Goal: Information Seeking & Learning: Find specific fact

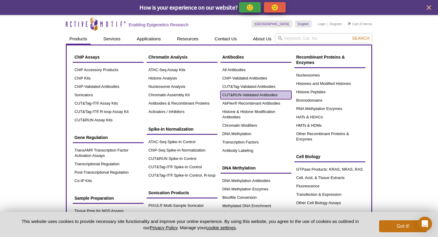
click at [239, 93] on link "CUT&RUN-Validated Antibodies" at bounding box center [256, 95] width 71 height 8
click at [248, 94] on link "CUT&RUN-Validated Antibodies" at bounding box center [256, 95] width 71 height 8
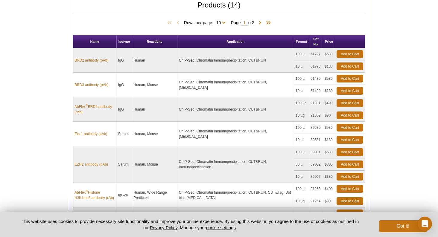
scroll to position [243, 0]
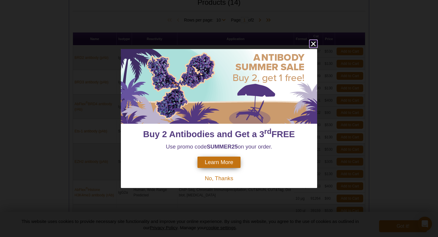
click at [314, 43] on icon "close" at bounding box center [313, 44] width 4 height 4
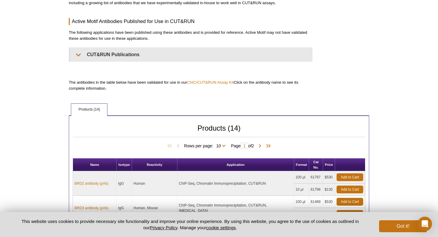
scroll to position [0, 0]
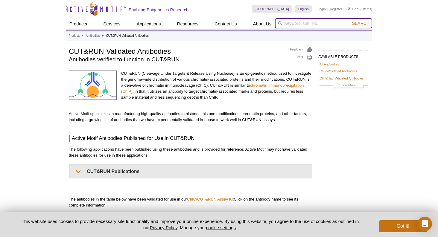
click at [327, 25] on input "search" at bounding box center [323, 23] width 97 height 10
paste input "H3K4me0"
type input "H3K4me0"
click at [366, 25] on span "Search" at bounding box center [360, 23] width 17 height 5
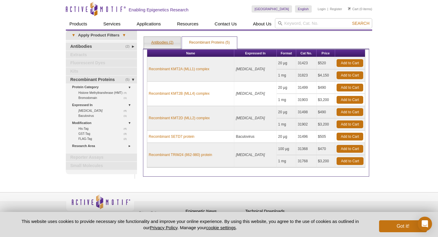
click at [165, 43] on link "Antibodies (2)" at bounding box center [162, 43] width 37 height 12
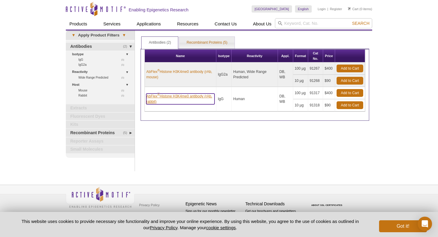
click at [183, 97] on link "AbFlex ® Histone H3K4me0 antibody (rAb, rabbit)" at bounding box center [180, 99] width 68 height 11
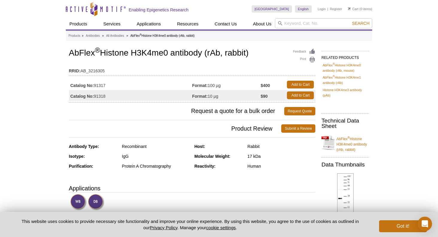
drag, startPoint x: 110, startPoint y: 96, endPoint x: 95, endPoint y: 97, distance: 14.7
click at [95, 97] on td "Catalog No: 91318" at bounding box center [130, 95] width 123 height 11
copy td "91318"
drag, startPoint x: 69, startPoint y: 53, endPoint x: 252, endPoint y: 53, distance: 183.2
click at [252, 53] on h1 "AbFlex ® Histone H3K4me0 antibody (rAb, rabbit)" at bounding box center [192, 53] width 247 height 10
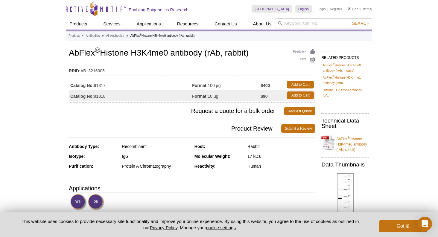
copy h1 "AbFlex ® Histone H3K4me0 antibody (rAb, rabbit)"
click at [305, 25] on input "search" at bounding box center [323, 23] width 97 height 10
paste input "H3K23Ub"
type input "H3K23Ub"
click at [364, 25] on span "Search" at bounding box center [360, 23] width 17 height 5
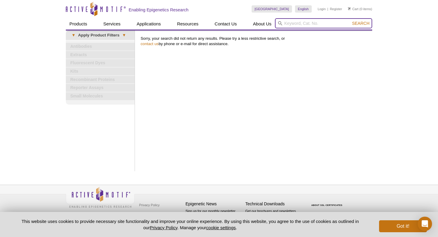
click at [330, 24] on input "search" at bounding box center [323, 23] width 97 height 10
paste input "H3K23Ub"
type input "H3K23Ub"
click at [362, 23] on span "Search" at bounding box center [360, 23] width 17 height 5
click at [310, 25] on input "search" at bounding box center [323, 23] width 97 height 10
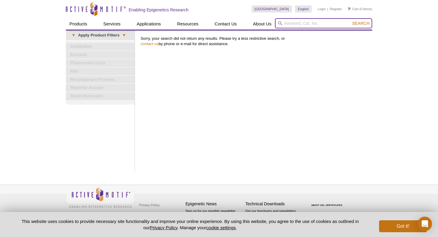
paste input "H3K23Ub"
type input "H3K23"
click at [350, 21] on button "Search" at bounding box center [360, 23] width 21 height 5
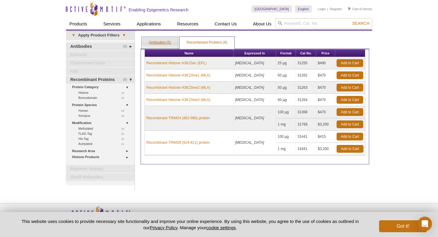
click at [154, 43] on link "Antibodies (5)" at bounding box center [160, 43] width 37 height 12
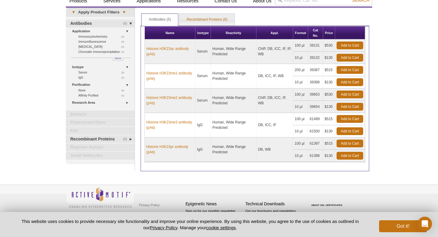
scroll to position [23, 0]
click at [55, 61] on div "Active Motif Logo Enabling Epigenetics Research 0 Search Skip to content Active…" at bounding box center [219, 107] width 438 height 260
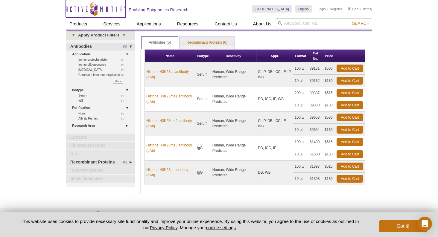
click at [104, 7] on icon "Active Motif Logo" at bounding box center [96, 8] width 60 height 15
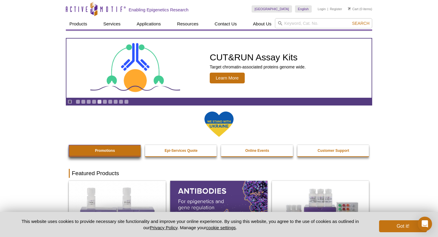
click at [126, 156] on link "Promotions" at bounding box center [105, 150] width 72 height 11
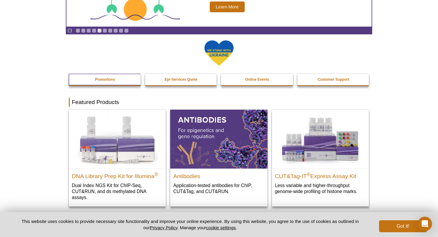
scroll to position [81, 0]
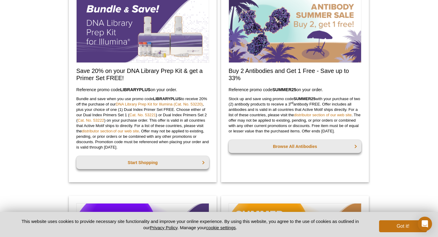
scroll to position [285, 0]
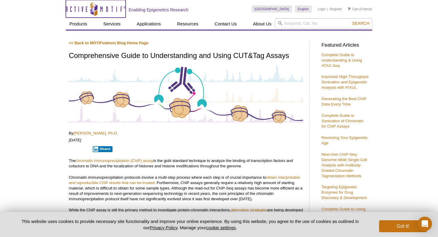
click at [102, 5] on icon "Active Motif Logo" at bounding box center [96, 8] width 60 height 15
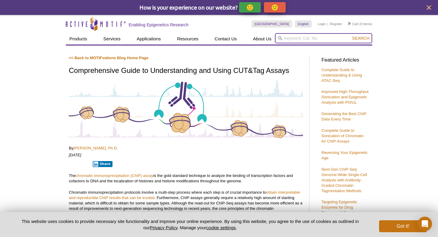
click at [296, 39] on input "search" at bounding box center [323, 38] width 97 height 10
type input "set"
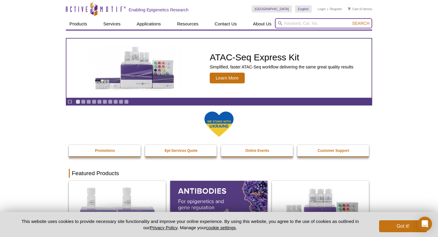
click at [321, 24] on input "search" at bounding box center [323, 23] width 97 height 10
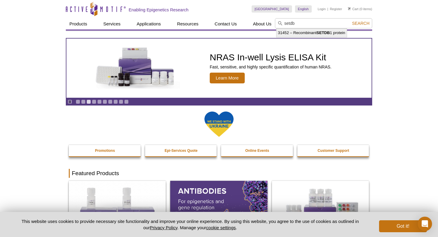
click at [324, 31] on strong "SETDB" at bounding box center [323, 33] width 13 height 4
type input "31452 – Recombinant SETDB1 protein"
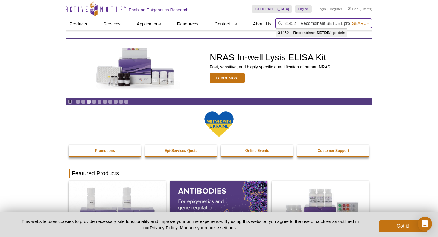
scroll to position [0, 7]
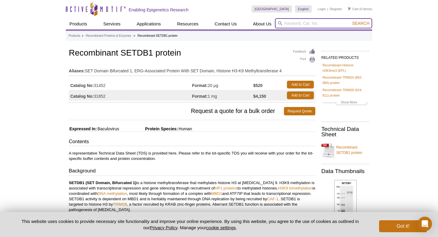
click at [302, 21] on input "search" at bounding box center [323, 23] width 97 height 10
type input "setdb1"
click at [350, 21] on button "Search" at bounding box center [360, 23] width 21 height 5
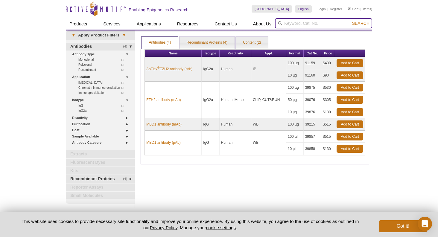
click at [326, 19] on input "search" at bounding box center [323, 23] width 97 height 10
click at [359, 20] on input "trim28" at bounding box center [323, 23] width 97 height 10
type input "trim28"
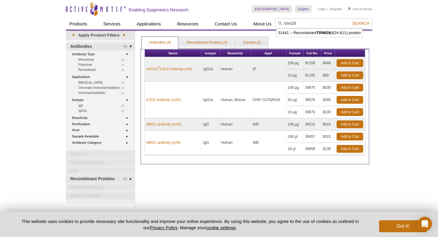
click at [359, 23] on span "Search" at bounding box center [360, 23] width 17 height 5
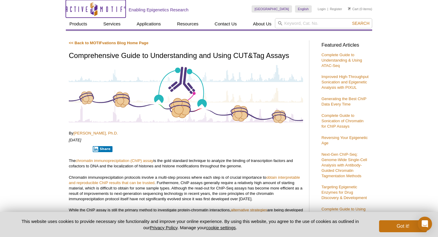
click at [72, 12] on icon "Active Motif Logo" at bounding box center [96, 8] width 60 height 15
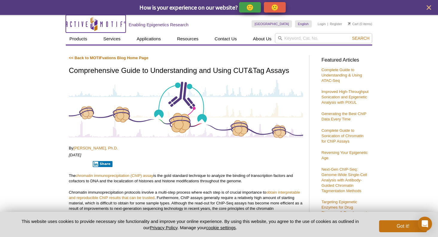
click at [73, 20] on icon "Active Motif Logo" at bounding box center [96, 23] width 60 height 15
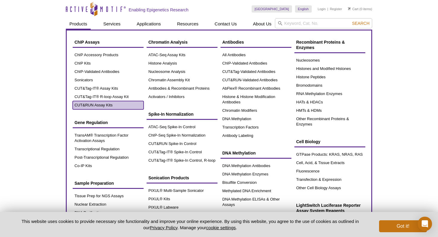
click at [94, 106] on link "CUT&RUN Assay Kits" at bounding box center [108, 105] width 71 height 8
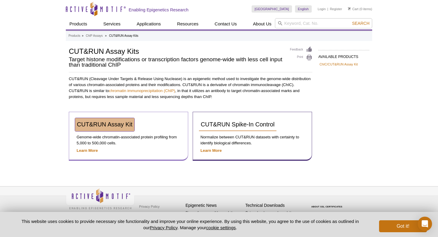
click at [107, 125] on span "CUT&RUN Assay Kit" at bounding box center [105, 124] width 56 height 7
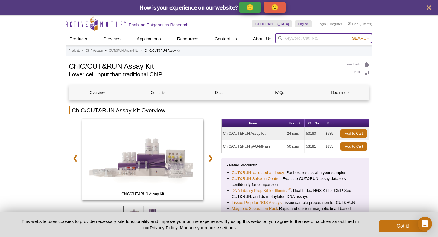
click at [307, 36] on input "search" at bounding box center [323, 38] width 97 height 10
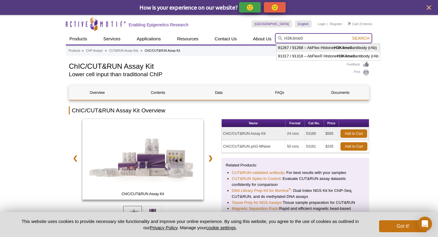
type input "H3K4me0"
click at [354, 37] on span "Search" at bounding box center [360, 38] width 17 height 5
